Goal: Task Accomplishment & Management: Use online tool/utility

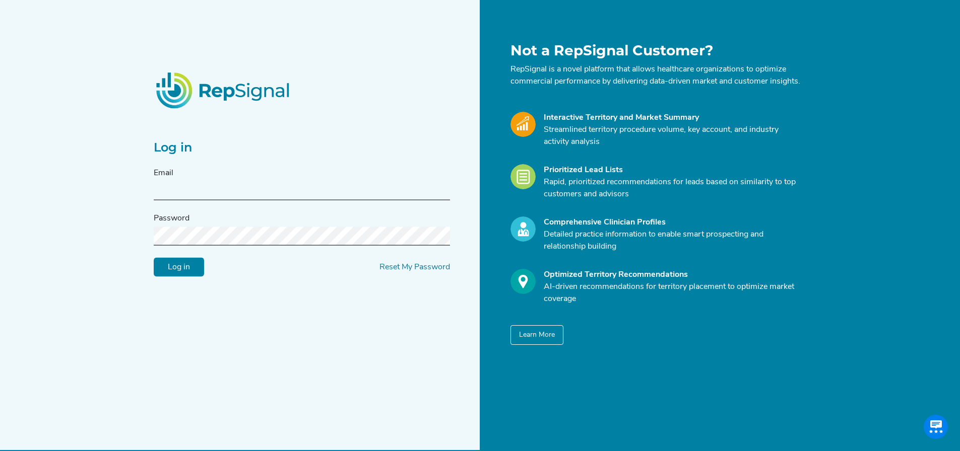
click at [180, 187] on input "text" at bounding box center [302, 191] width 296 height 19
type input "[EMAIL_ADDRESS][PERSON_NAME][DOMAIN_NAME]"
click at [154, 258] on input "Log in" at bounding box center [179, 267] width 50 height 19
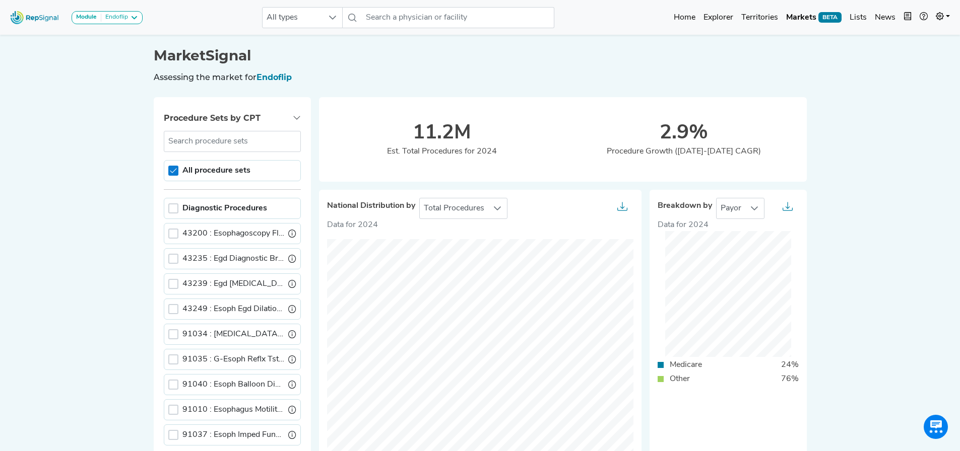
click at [173, 172] on icon at bounding box center [173, 170] width 7 height 7
click at [173, 210] on div at bounding box center [173, 209] width 10 height 10
click at [175, 231] on icon at bounding box center [173, 233] width 7 height 7
click at [176, 233] on div at bounding box center [173, 234] width 10 height 10
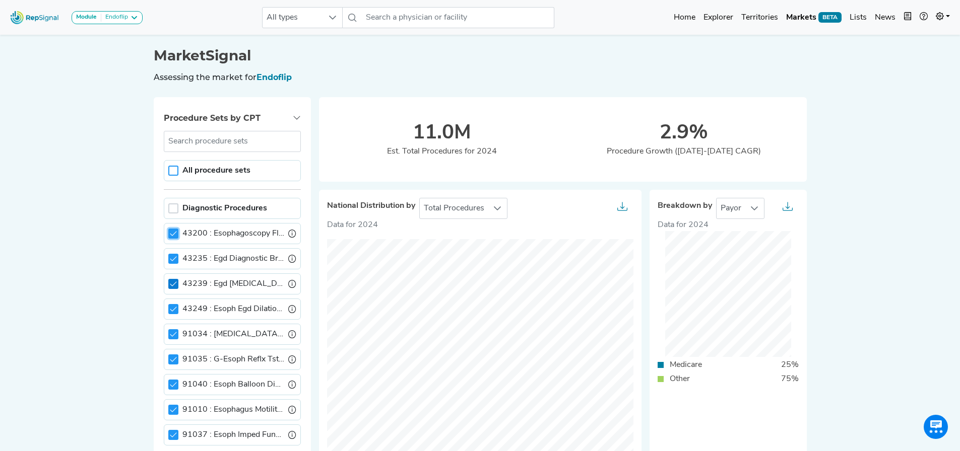
click at [174, 283] on icon at bounding box center [173, 284] width 7 height 7
click at [175, 286] on div at bounding box center [173, 284] width 10 height 10
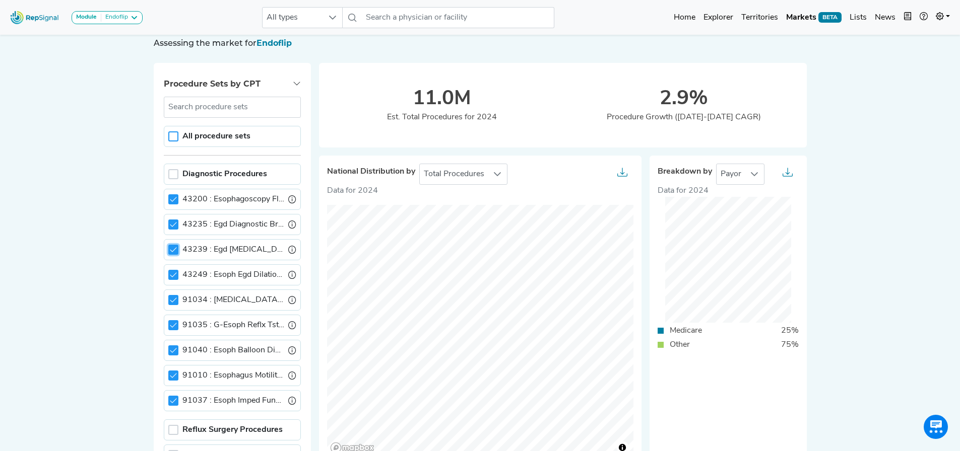
scroll to position [50, 0]
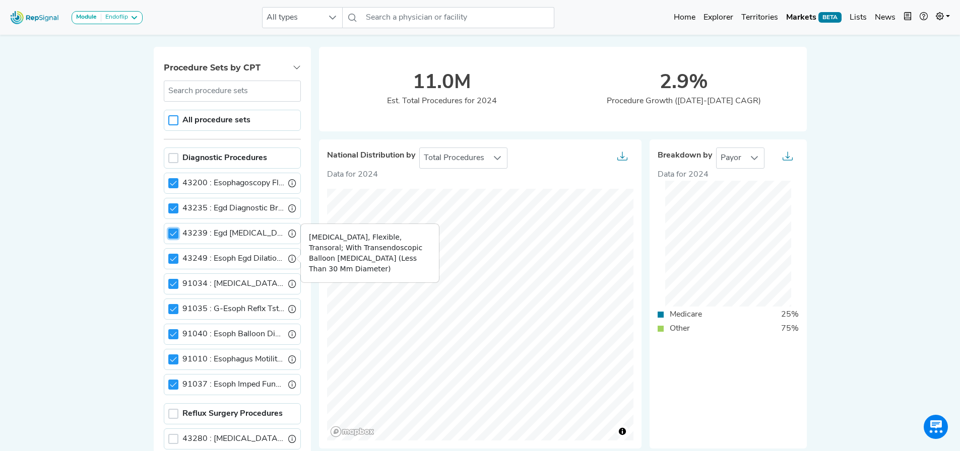
click at [294, 256] on icon at bounding box center [292, 259] width 8 height 8
click at [175, 263] on div at bounding box center [173, 259] width 10 height 10
click at [298, 234] on div at bounding box center [298, 234] width 4 height 8
click at [172, 234] on icon at bounding box center [173, 233] width 7 height 7
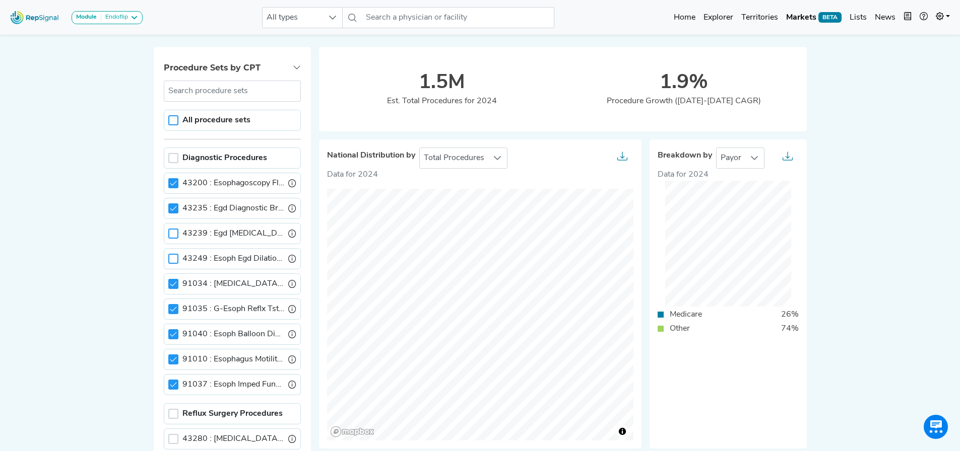
click at [173, 258] on div at bounding box center [173, 259] width 10 height 10
